Goal: Task Accomplishment & Management: Manage account settings

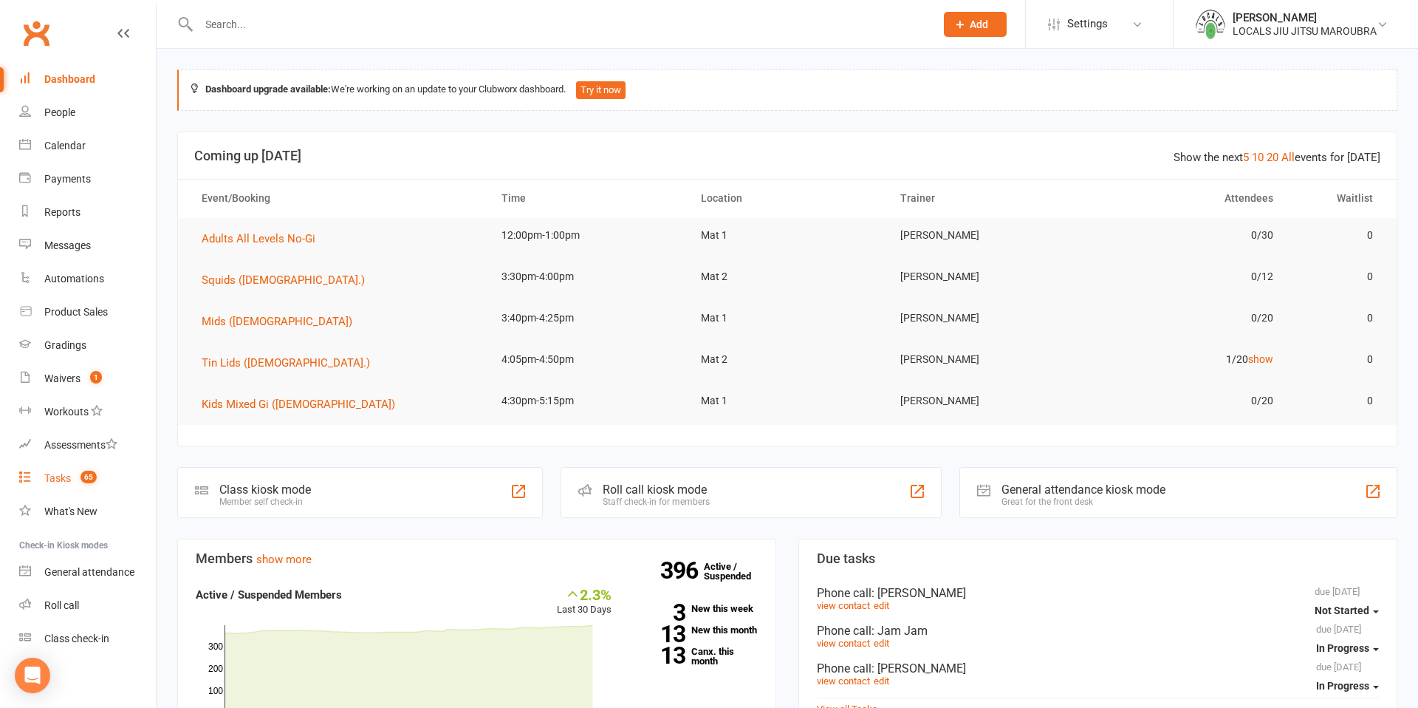
click at [50, 470] on link "Tasks 65" at bounding box center [87, 478] width 137 height 33
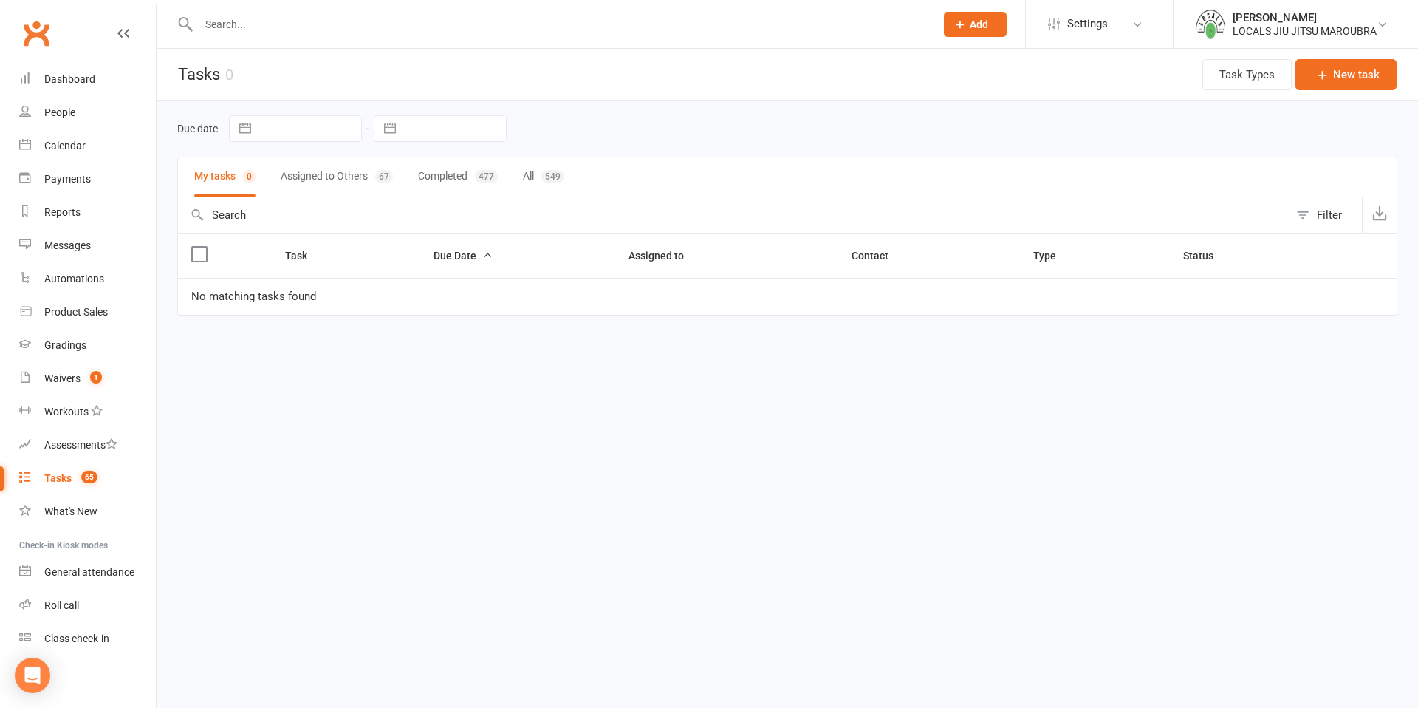
click at [319, 179] on button "Assigned to Others 67" at bounding box center [337, 176] width 112 height 39
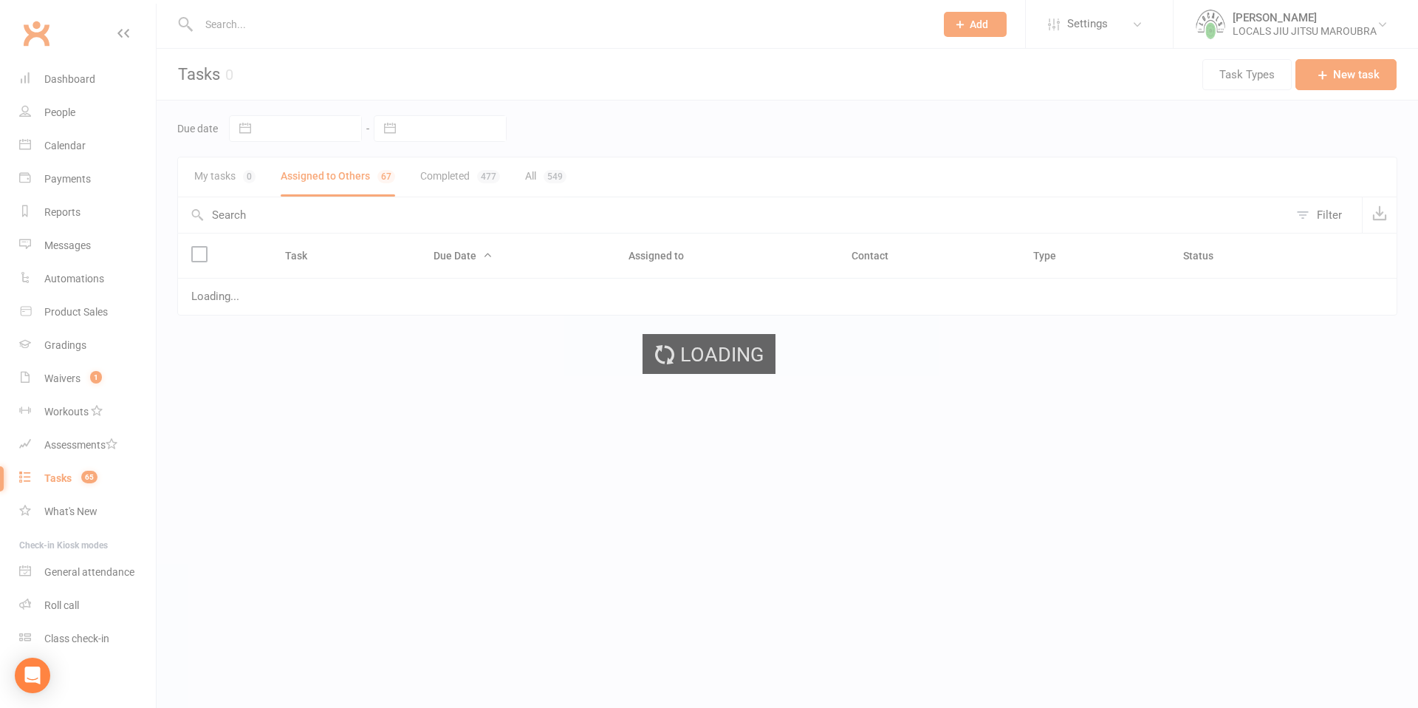
select select "started"
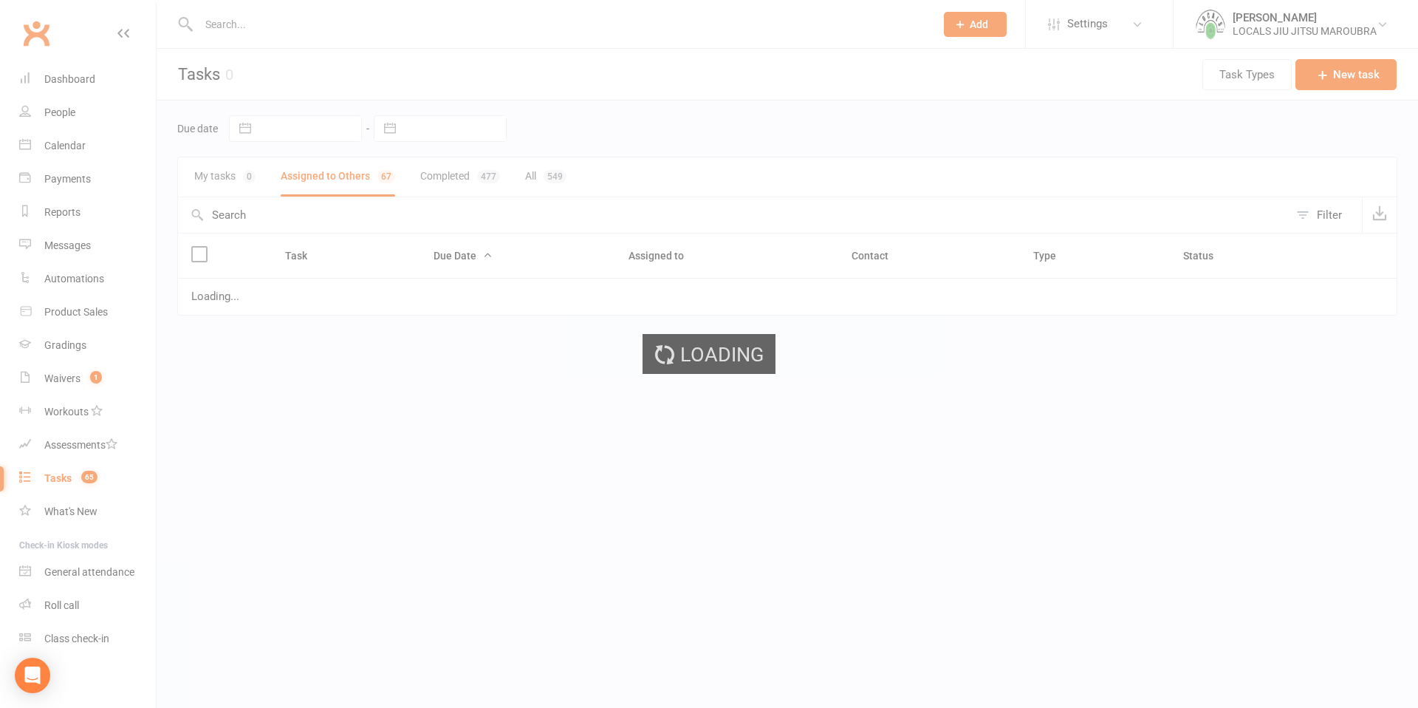
select select "started"
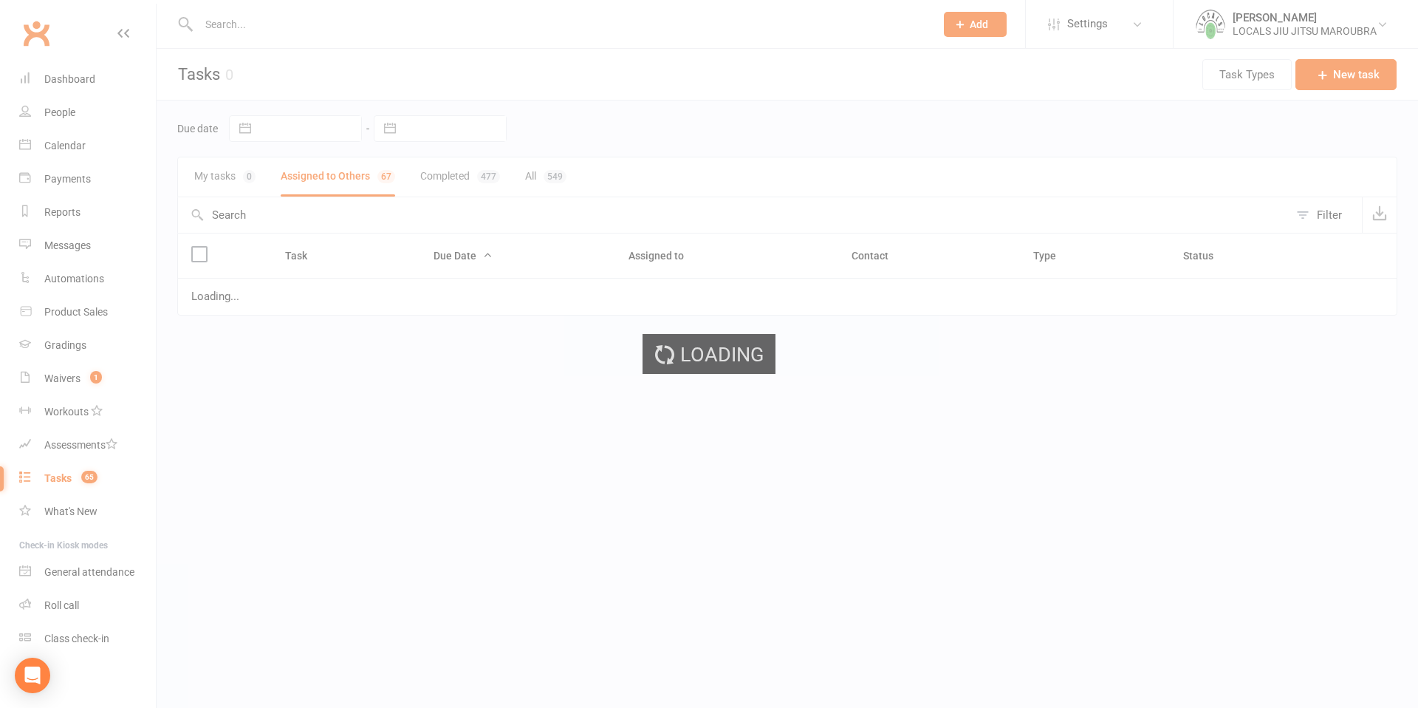
select select "started"
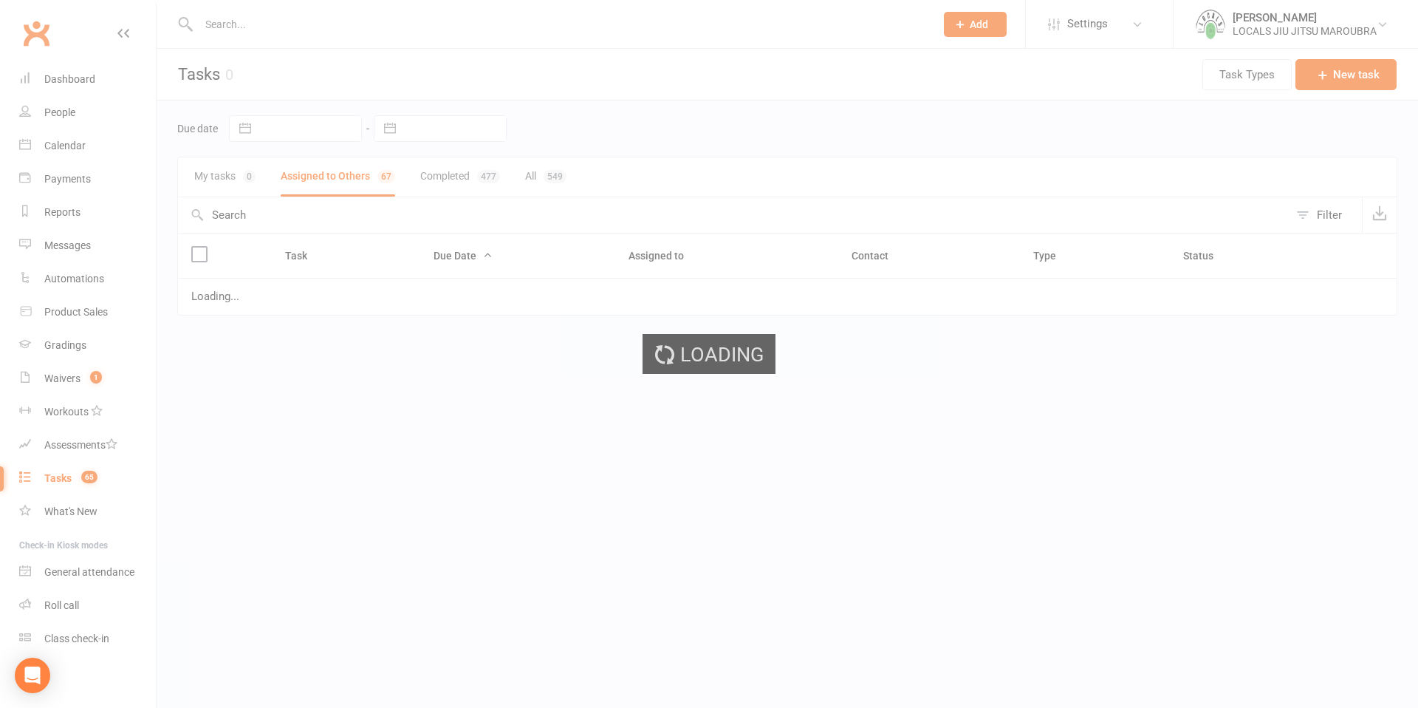
select select "started"
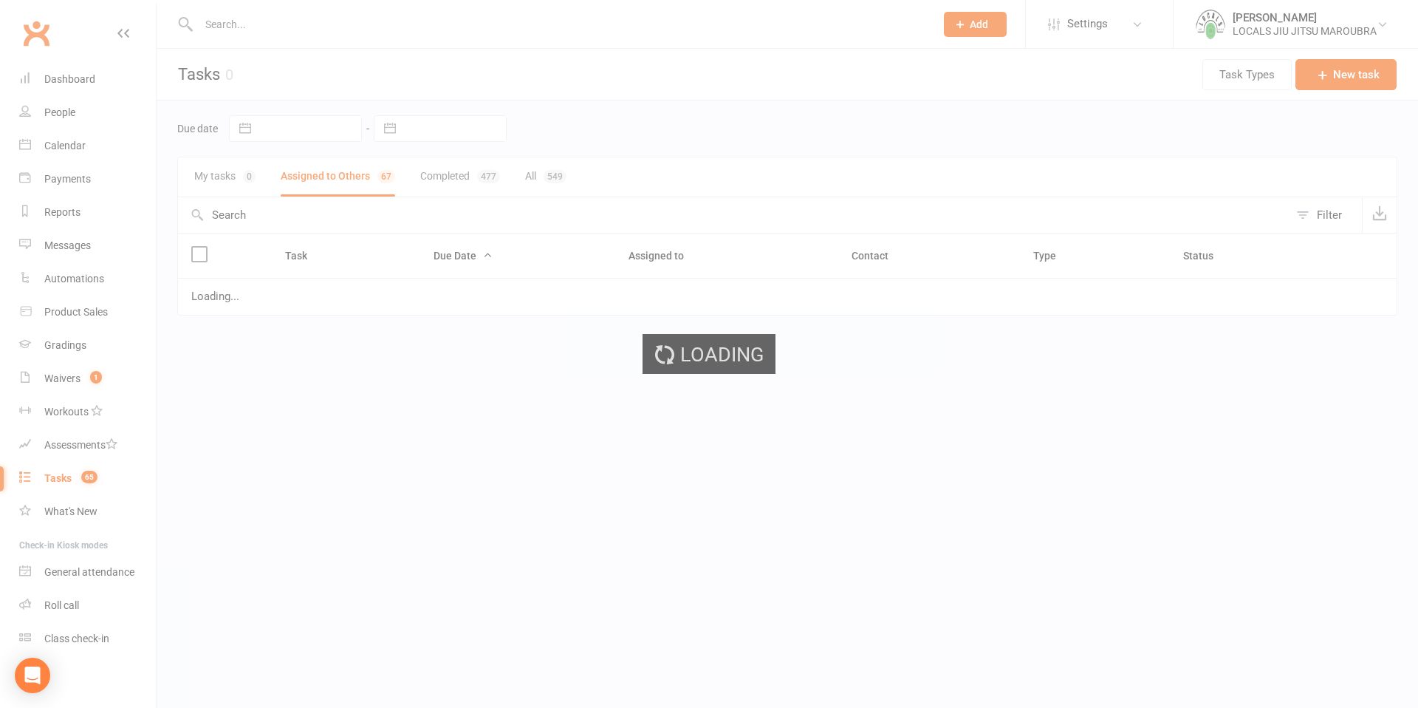
select select "started"
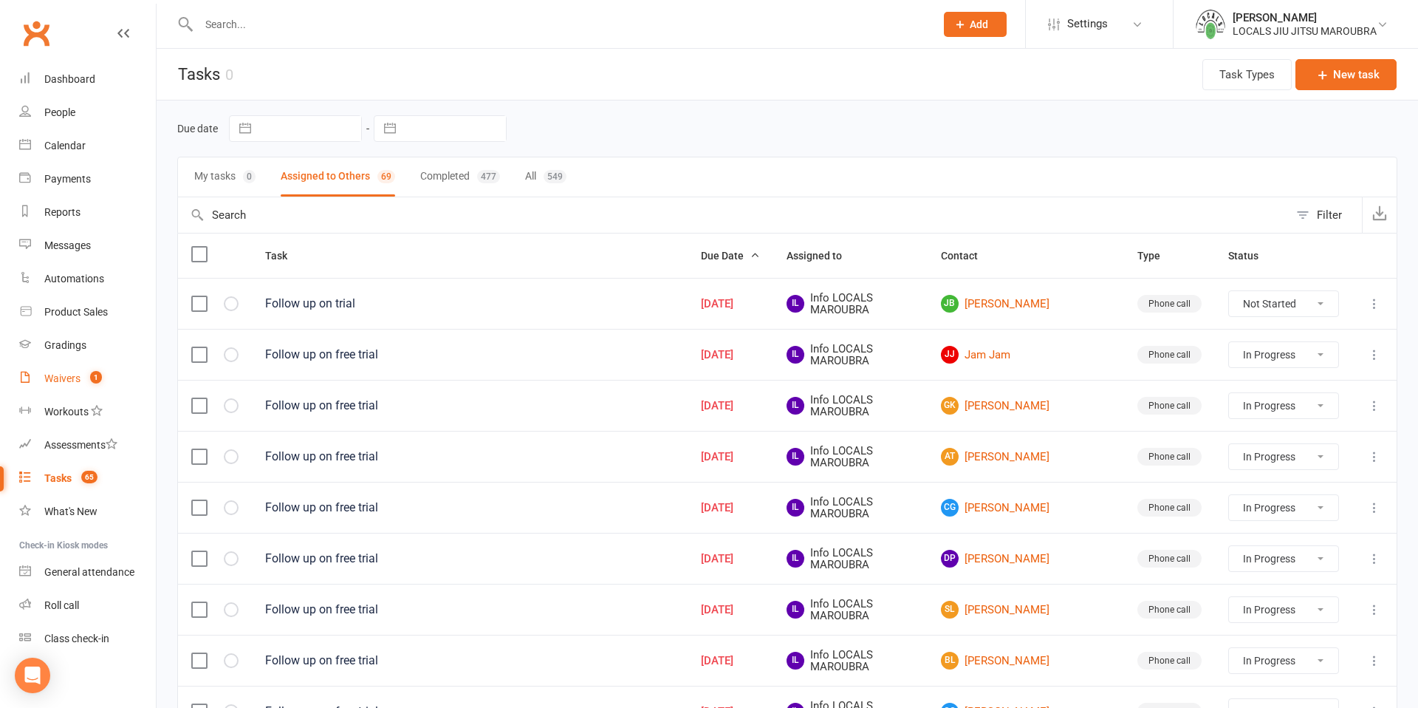
click at [60, 377] on div "Waivers" at bounding box center [62, 378] width 36 height 12
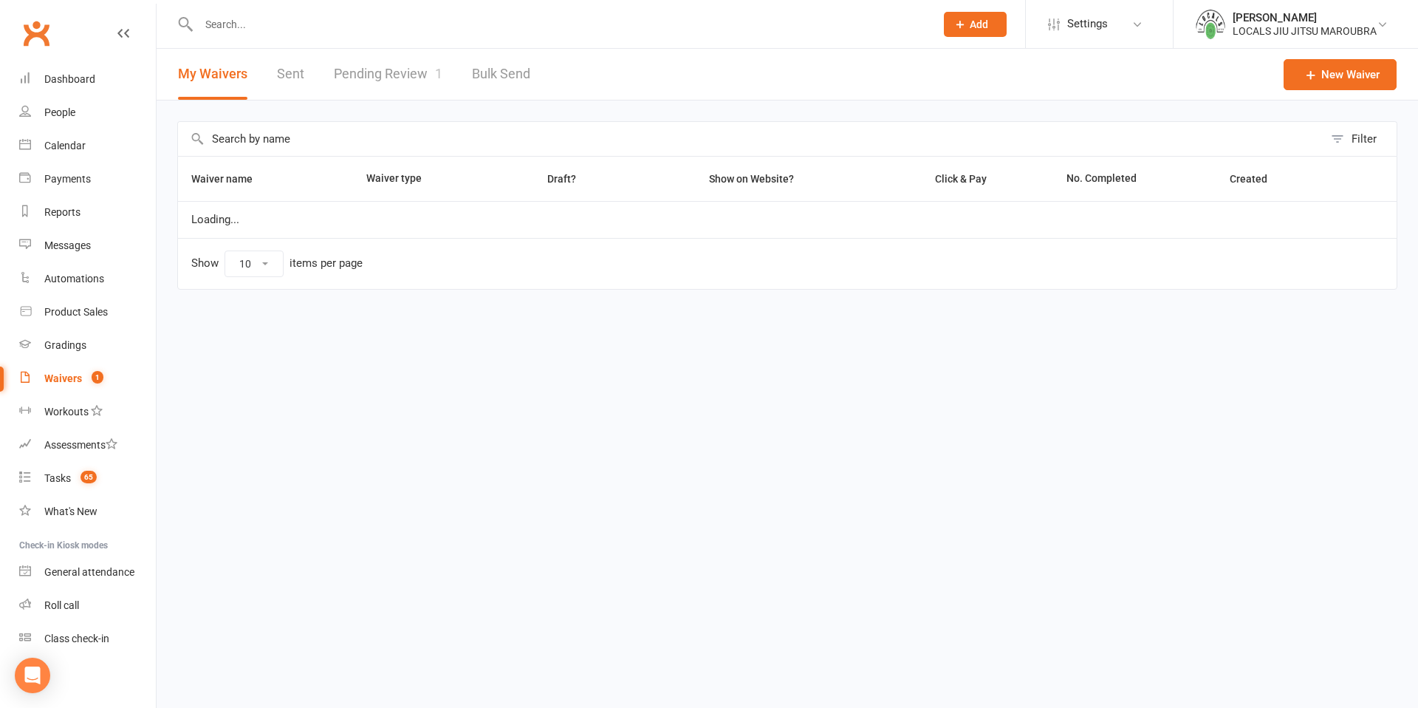
select select "100"
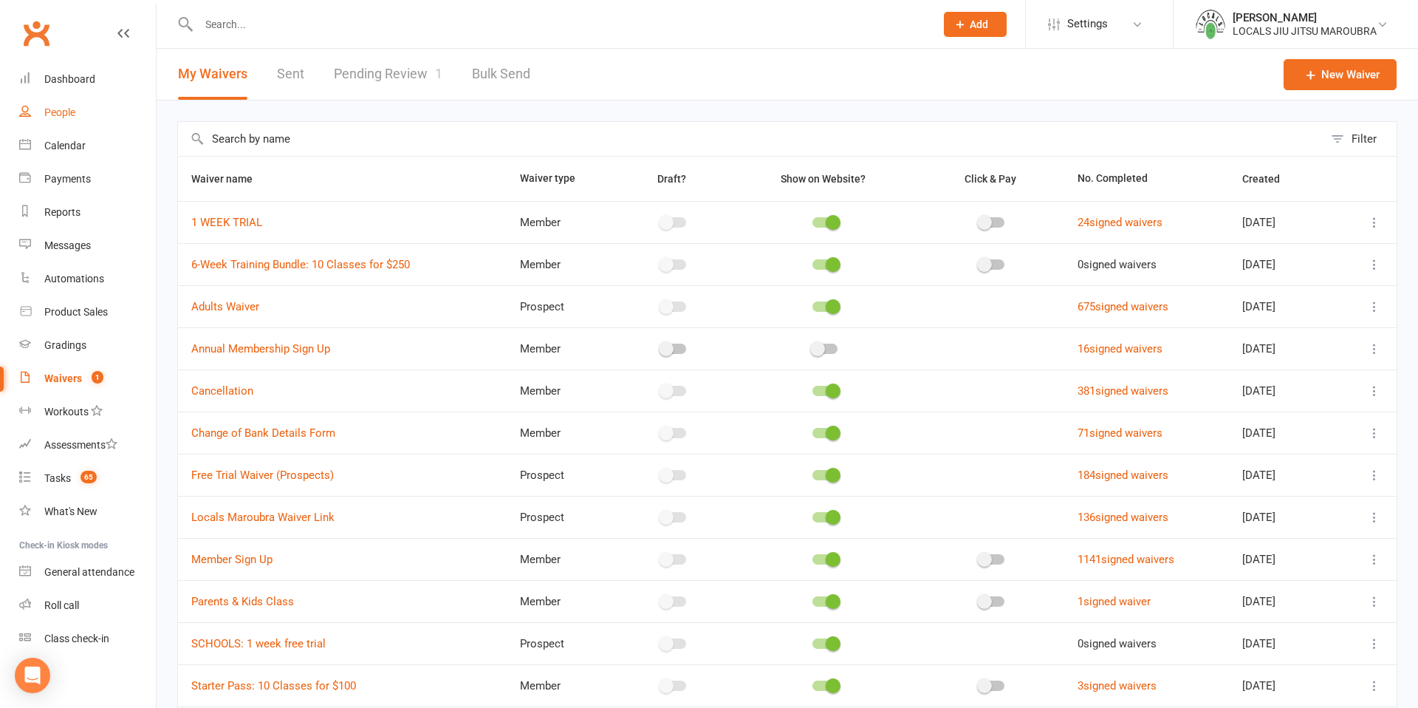
click at [60, 123] on link "People" at bounding box center [87, 112] width 137 height 33
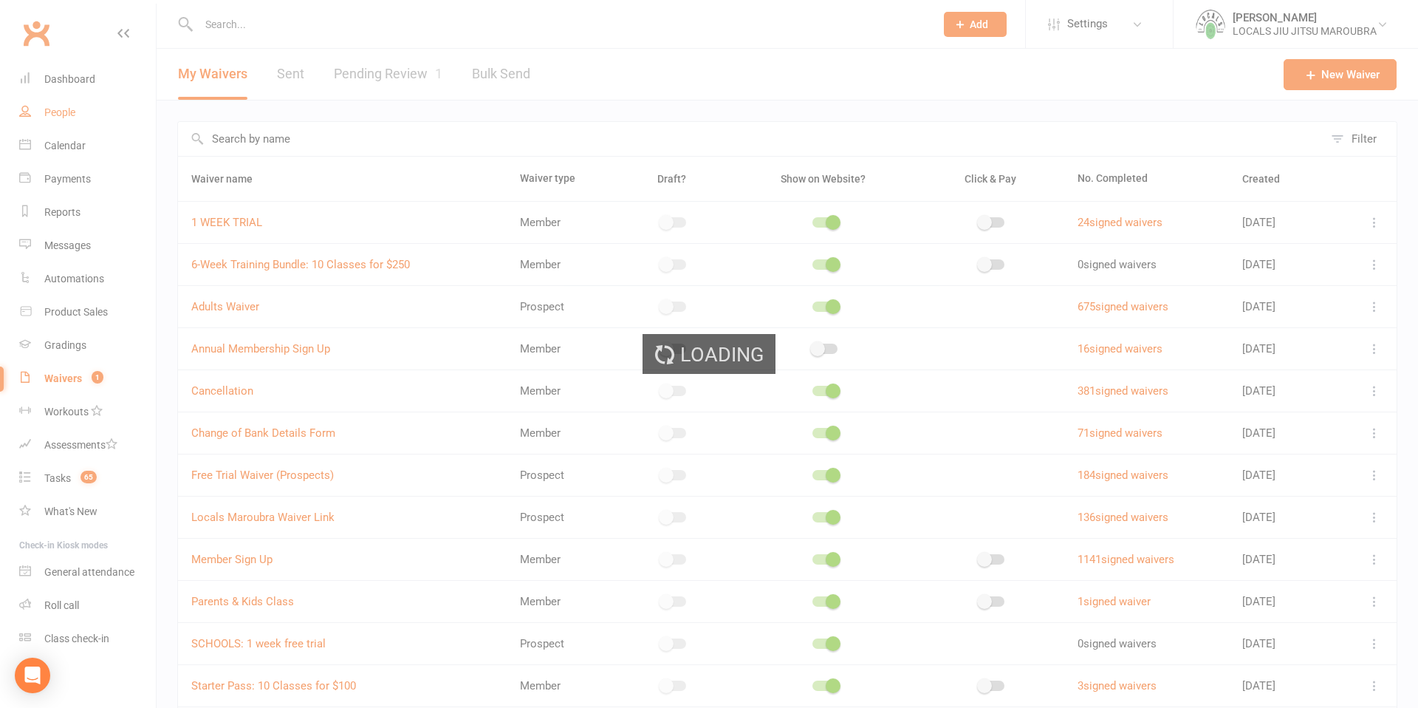
select select "100"
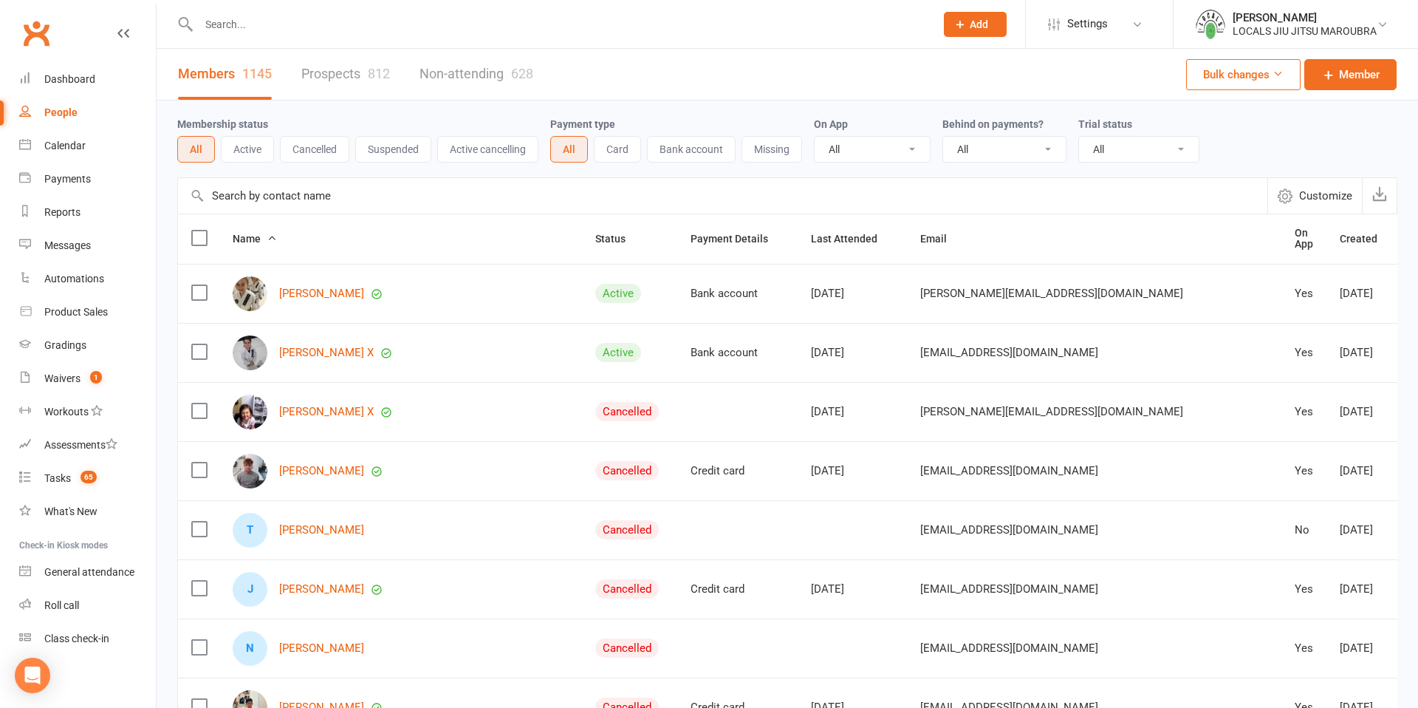
click at [346, 66] on link "Prospects 812" at bounding box center [345, 74] width 89 height 51
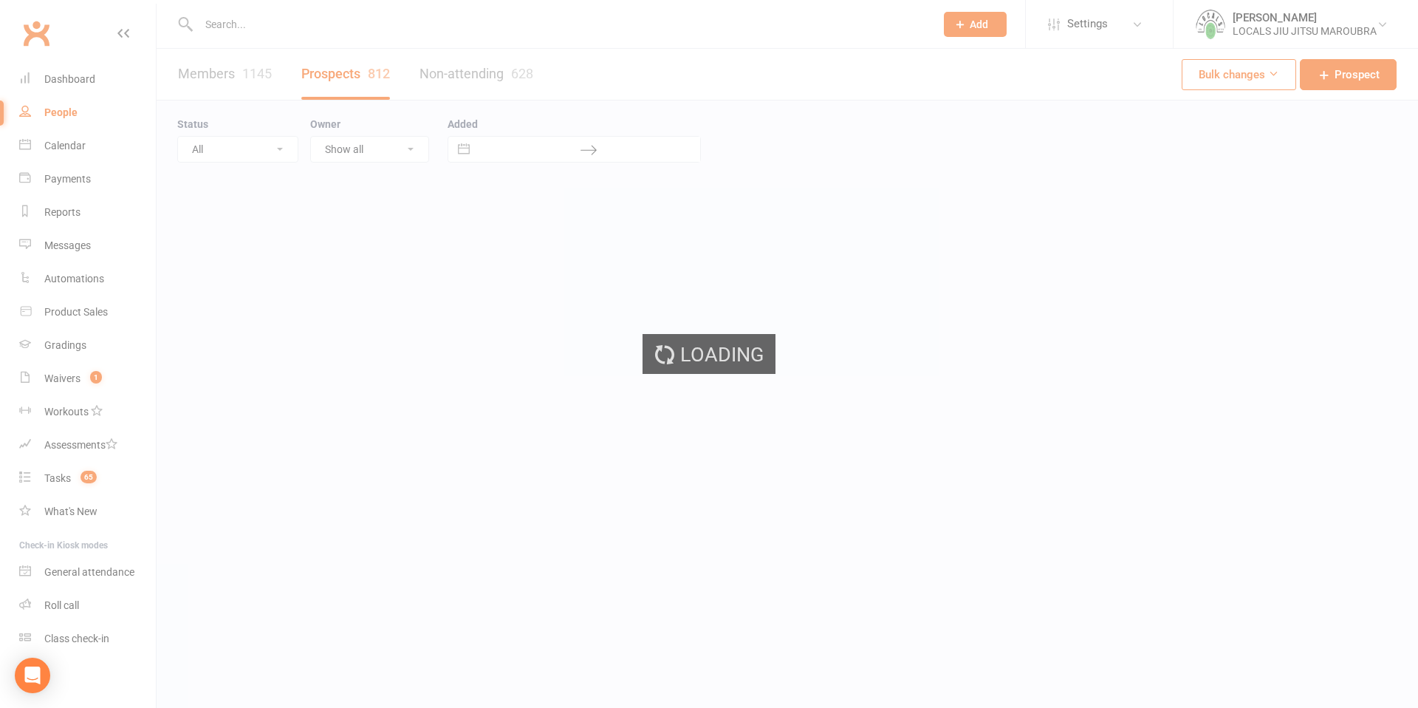
select select "100"
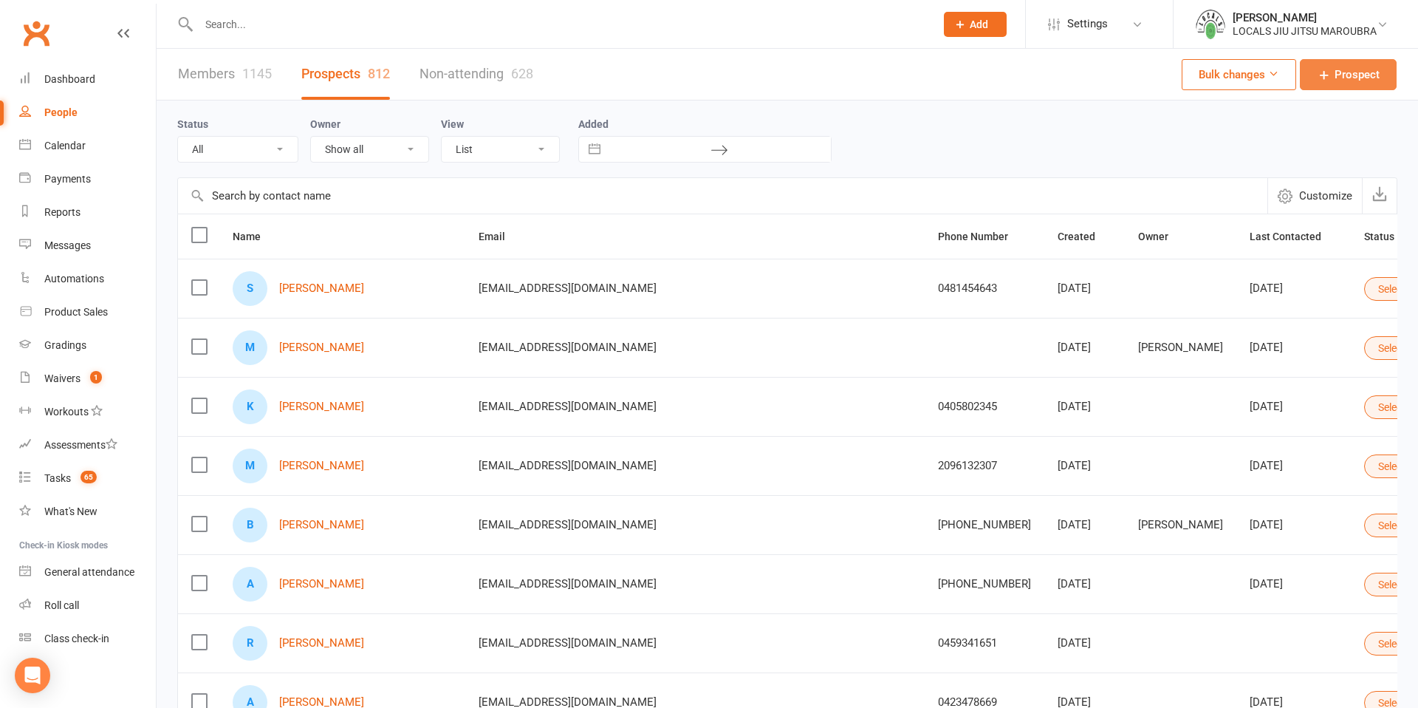
click at [1352, 75] on span "Prospect" at bounding box center [1357, 75] width 45 height 18
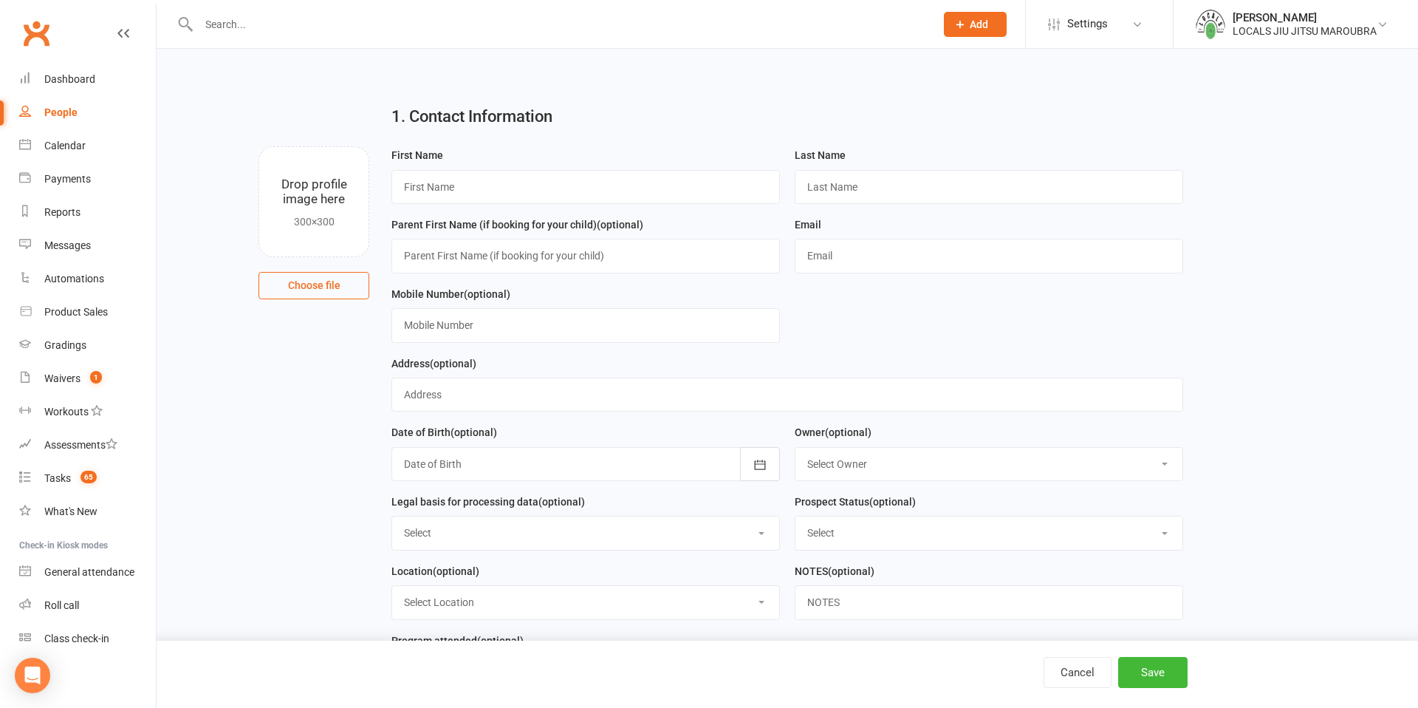
select select "100"
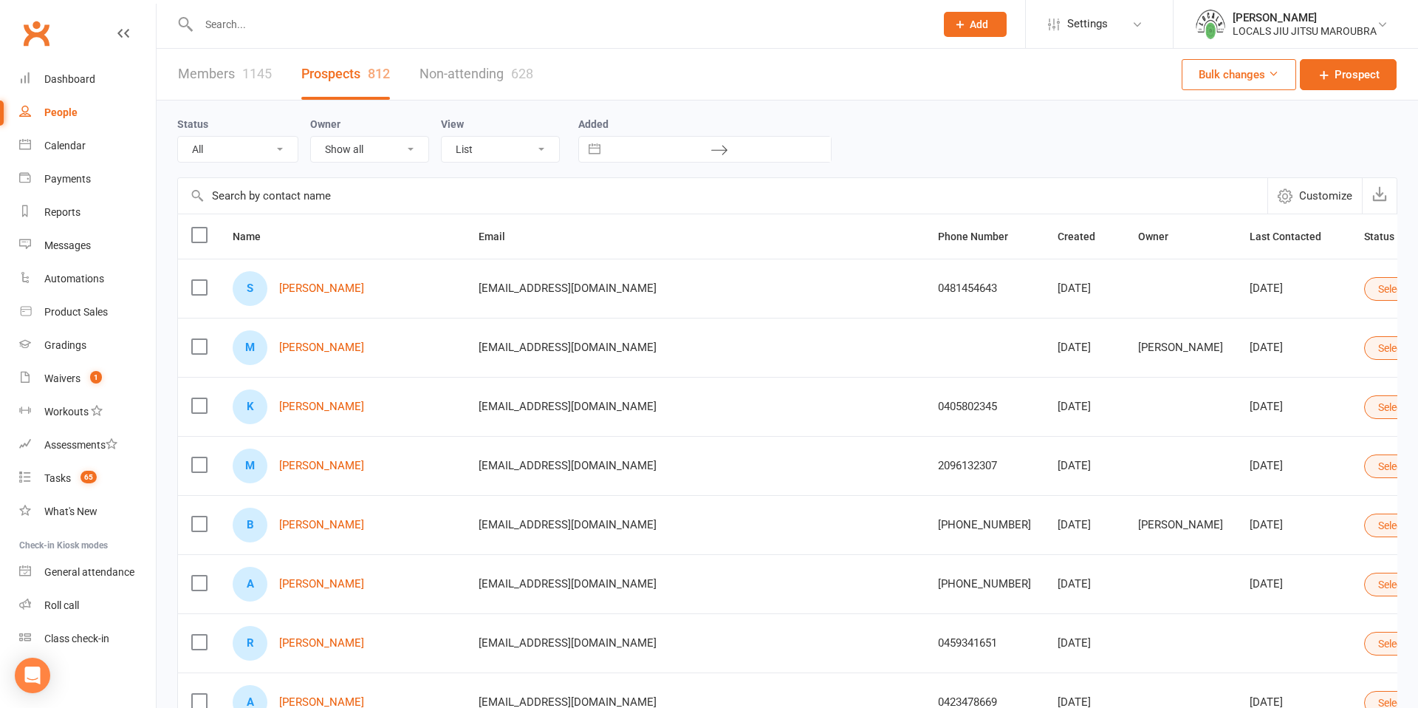
click at [982, 24] on span "Add" at bounding box center [979, 24] width 18 height 12
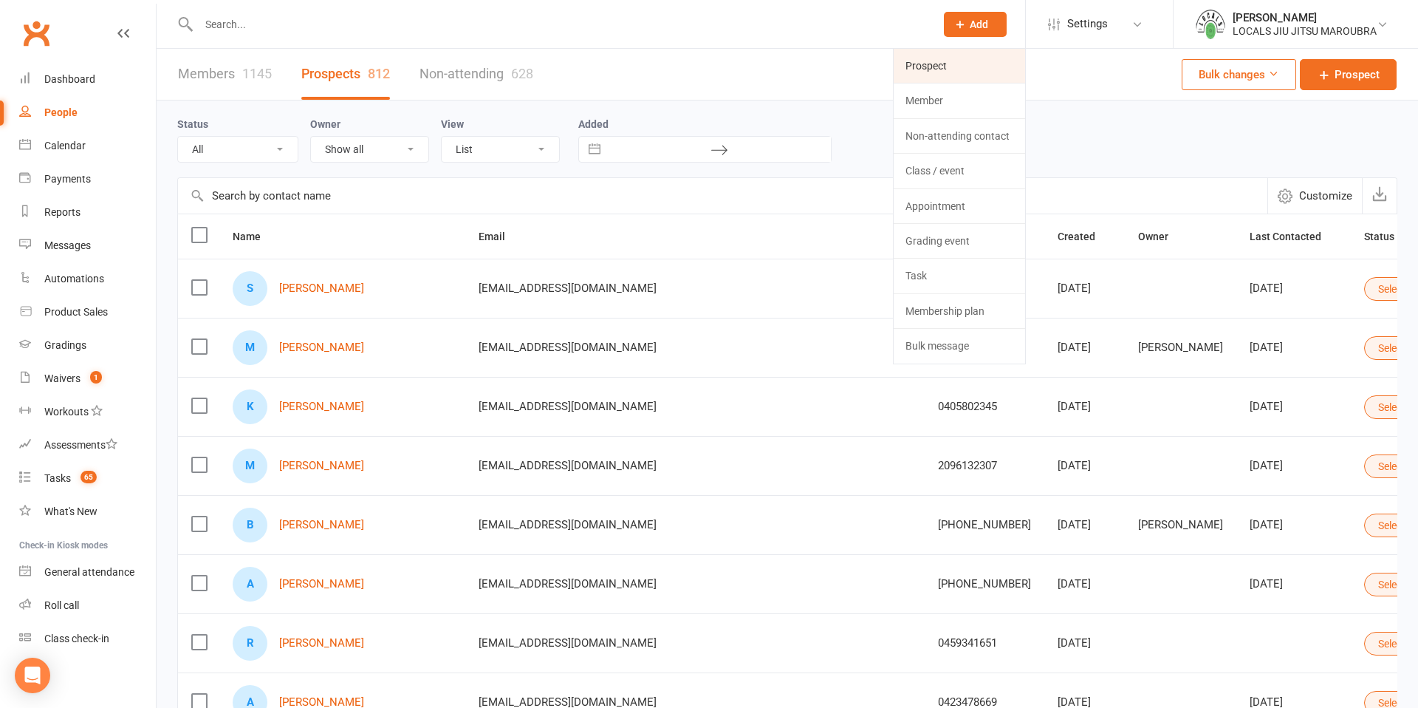
click at [925, 63] on link "Prospect" at bounding box center [959, 66] width 131 height 34
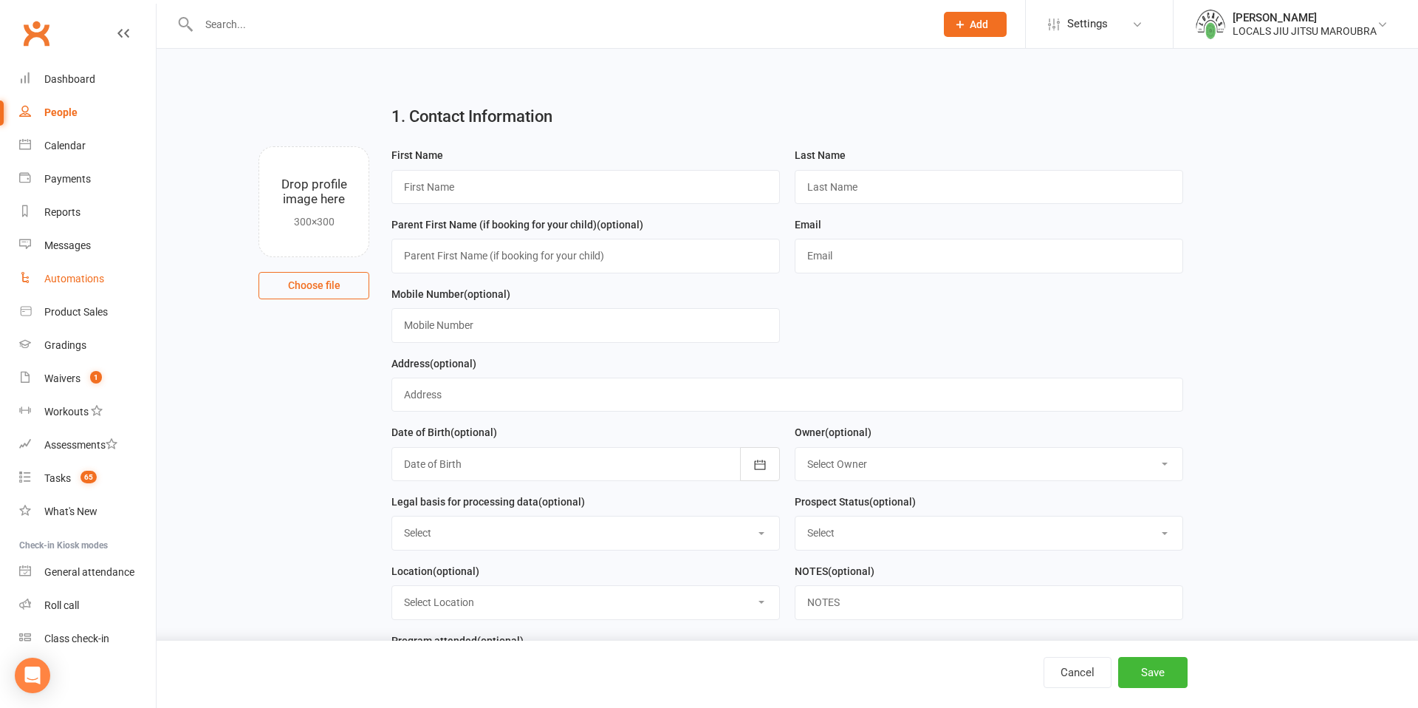
click at [78, 281] on div "Automations" at bounding box center [74, 279] width 60 height 12
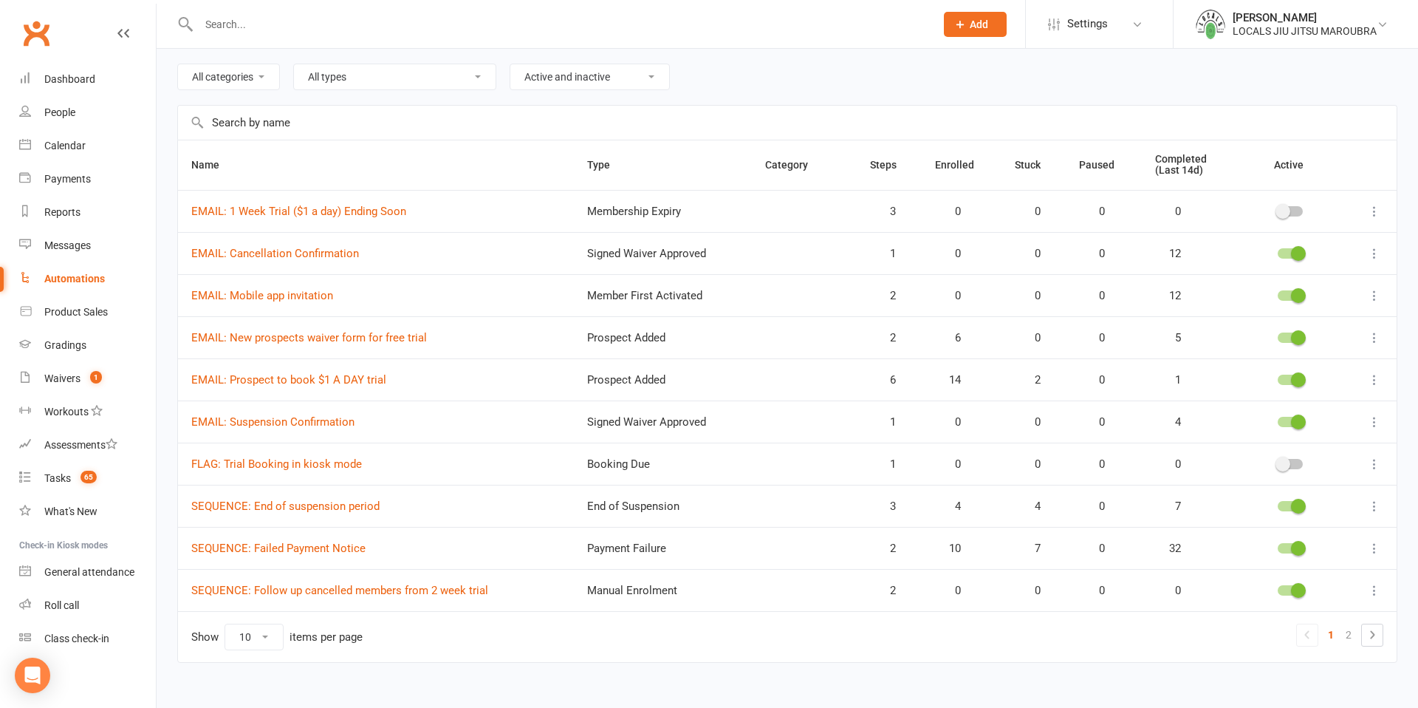
scroll to position [69, 0]
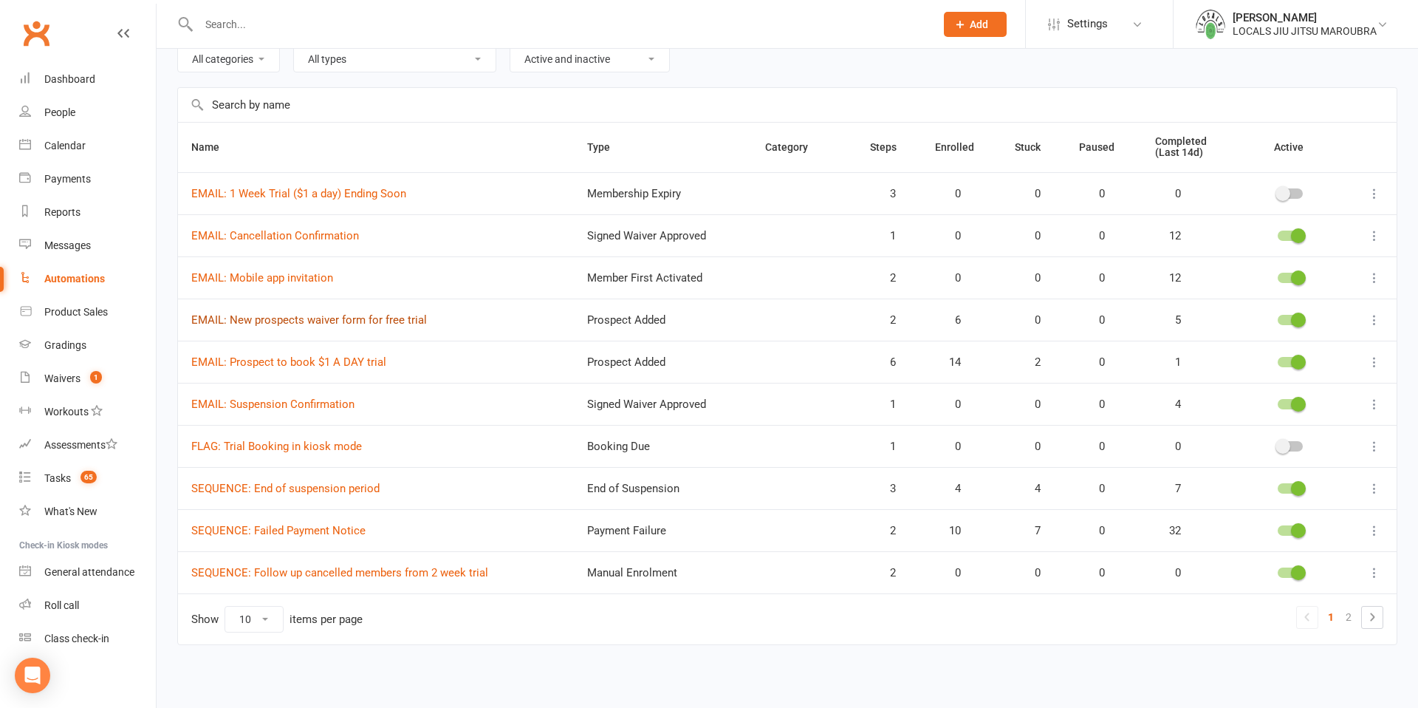
click at [322, 321] on link "EMAIL: New prospects waiver form for free trial" at bounding box center [309, 319] width 236 height 13
